Goal: Task Accomplishment & Management: Complete application form

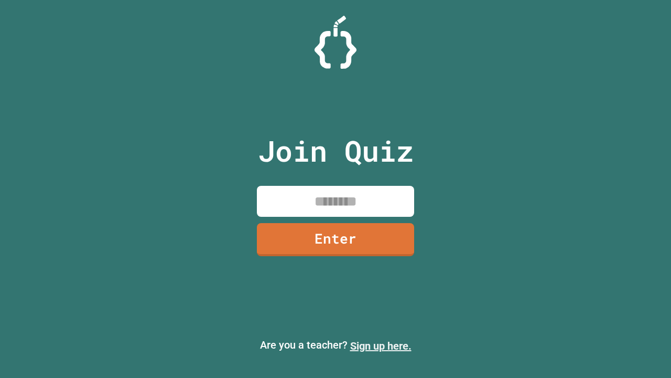
click at [381, 346] on link "Sign up here." at bounding box center [380, 345] width 61 height 13
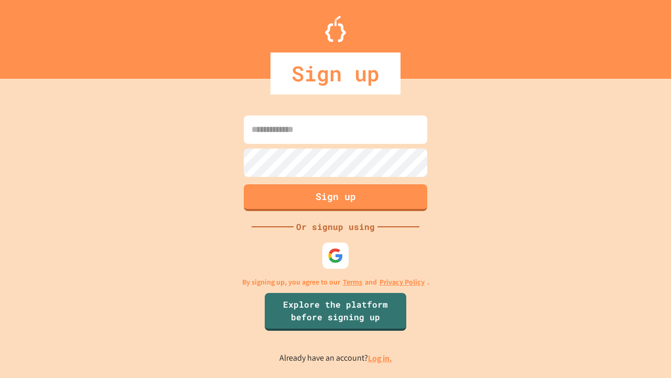
click at [381, 358] on link "Log in." at bounding box center [380, 357] width 24 height 11
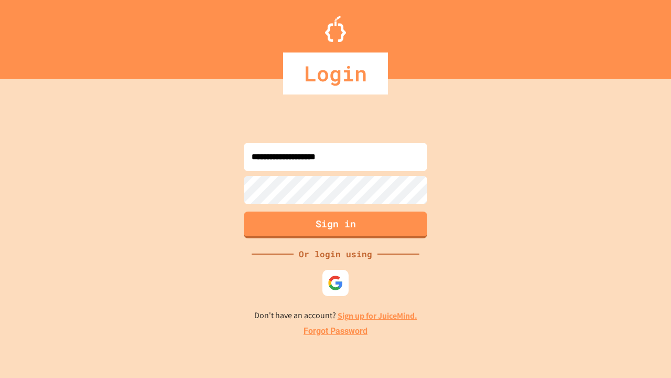
type input "**********"
